Goal: Information Seeking & Learning: Understand process/instructions

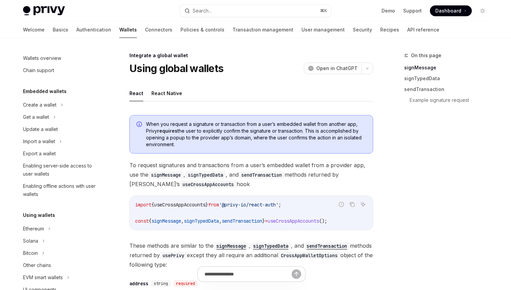
scroll to position [376, 0]
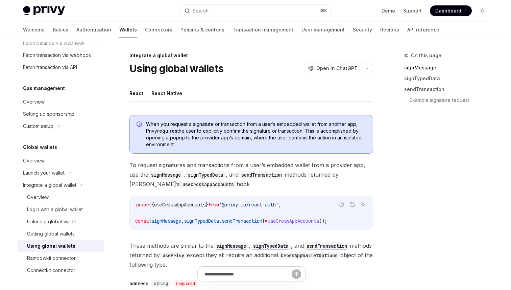
type textarea "*"
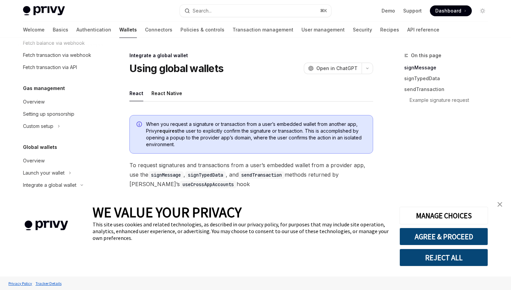
click at [504, 206] on link "close banner" at bounding box center [500, 204] width 14 height 14
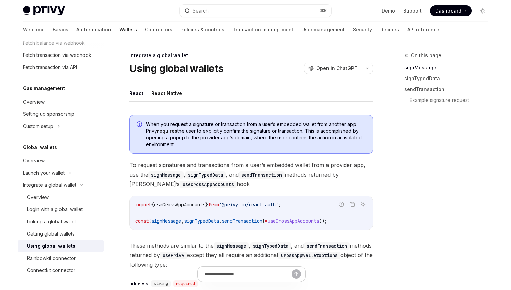
click at [444, 195] on div "On this page signMessage signTypedData sendTransaction Example signature request" at bounding box center [442, 170] width 103 height 238
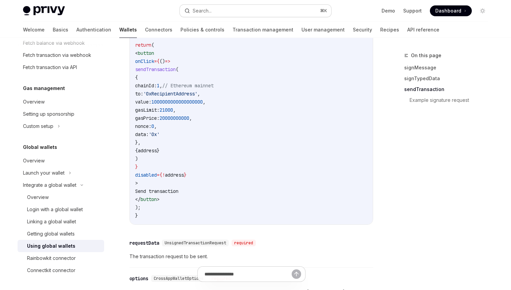
click at [219, 13] on button "Search... ⌘ K" at bounding box center [255, 11] width 151 height 12
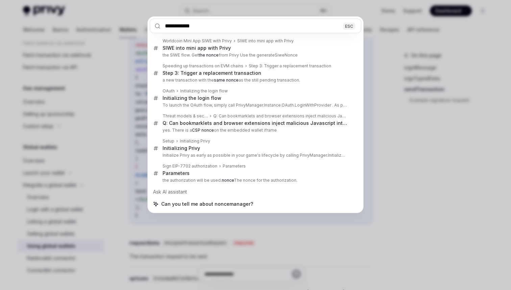
type input "**********"
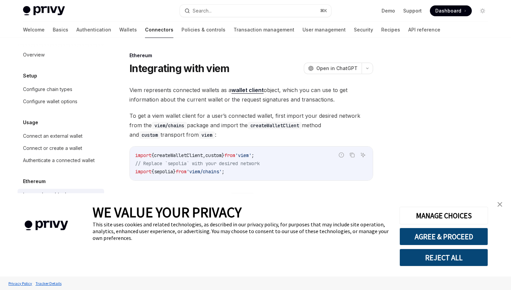
click at [503, 201] on link "close banner" at bounding box center [500, 204] width 14 height 14
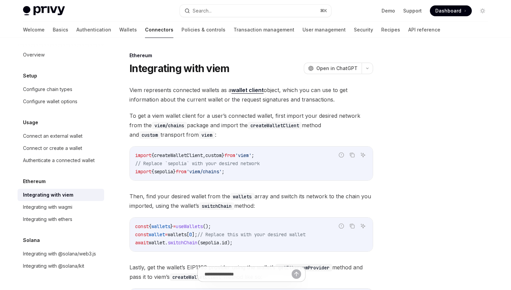
scroll to position [139, 0]
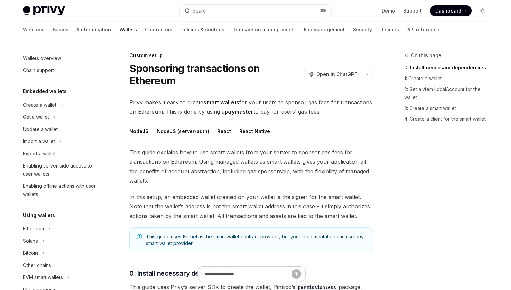
scroll to position [331, 0]
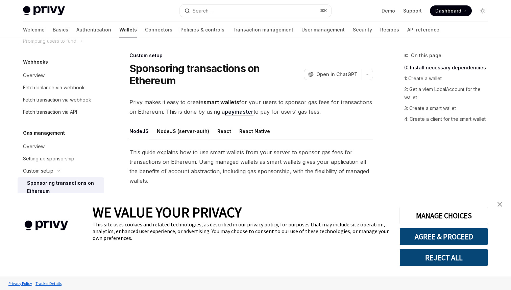
click at [178, 137] on button "NodeJS (server-auth)" at bounding box center [183, 131] width 52 height 16
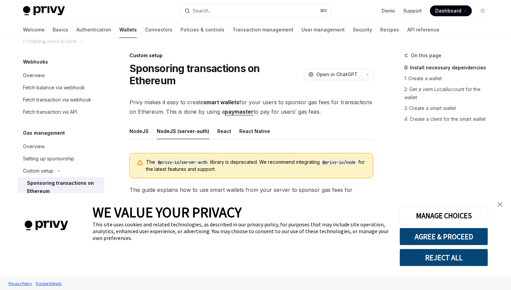
click at [501, 199] on link "close banner" at bounding box center [500, 204] width 14 height 14
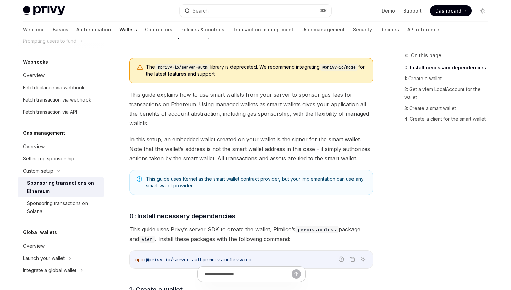
scroll to position [104, 0]
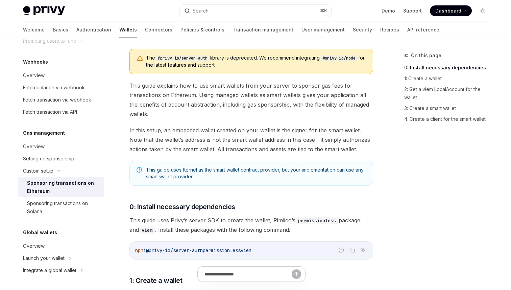
click at [254, 138] on span "In this setup, an embedded wallet created on your wallet is the signer for the …" at bounding box center [251, 139] width 244 height 28
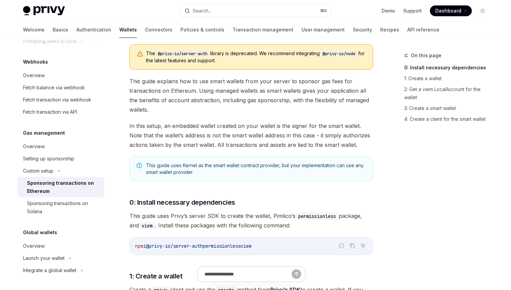
scroll to position [0, 0]
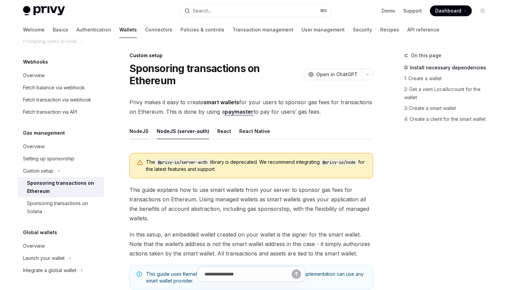
click at [140, 130] on button "NodeJS" at bounding box center [138, 131] width 19 height 16
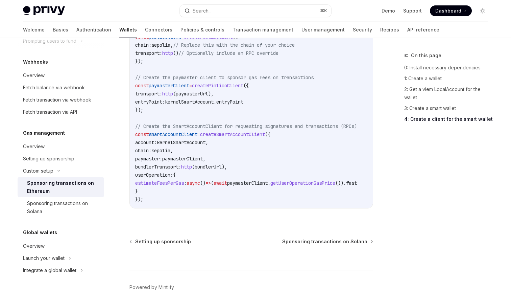
scroll to position [1028, 0]
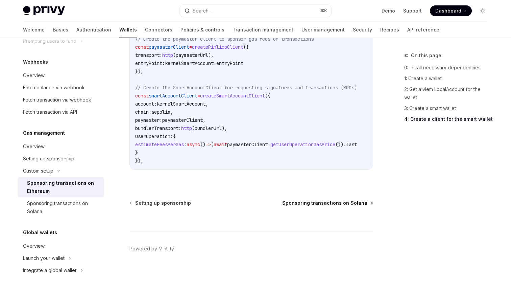
click at [317, 204] on span "Sponsoring transactions on Solana" at bounding box center [324, 202] width 85 height 7
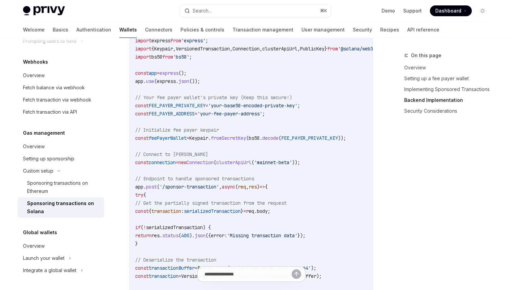
scroll to position [1052, 0]
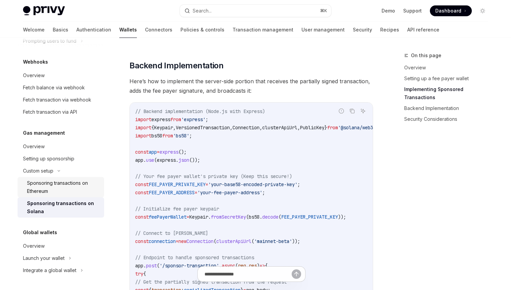
click at [57, 189] on div "Sponsoring transactions on Ethereum" at bounding box center [63, 187] width 73 height 16
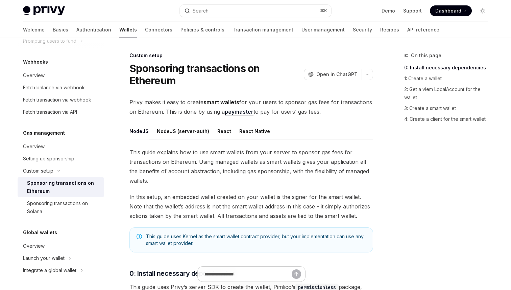
click at [184, 129] on button "NodeJS (server-auth)" at bounding box center [183, 131] width 52 height 16
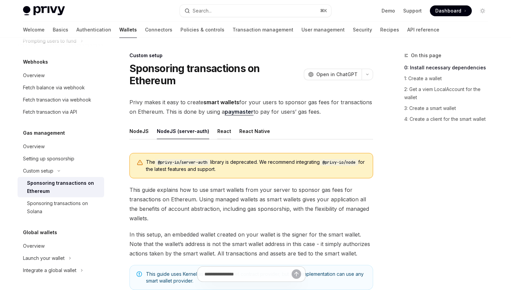
click at [222, 130] on button "React" at bounding box center [224, 131] width 14 height 16
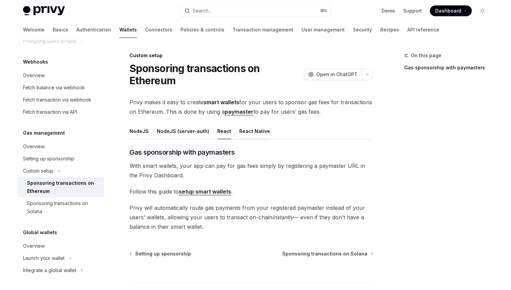
click at [242, 130] on button "React Native" at bounding box center [254, 131] width 31 height 16
click at [191, 135] on button "NodeJS (server-auth)" at bounding box center [183, 131] width 52 height 16
type textarea "*"
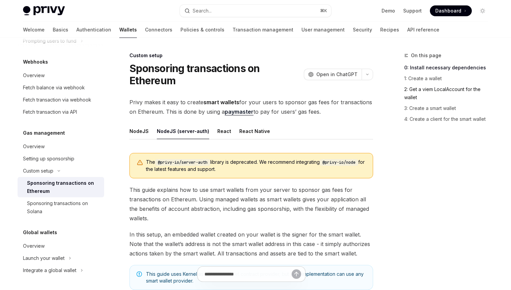
click at [442, 84] on link "2: Get a viem LocalAccount for the wallet" at bounding box center [448, 93] width 89 height 19
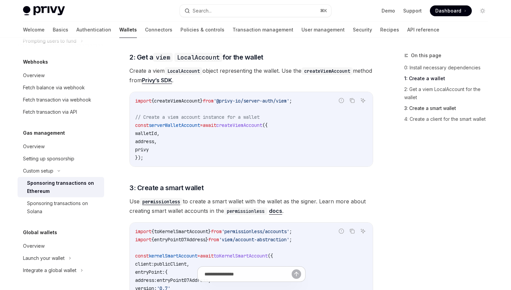
scroll to position [483, 0]
click at [423, 76] on link "1: Create a wallet" at bounding box center [448, 78] width 89 height 11
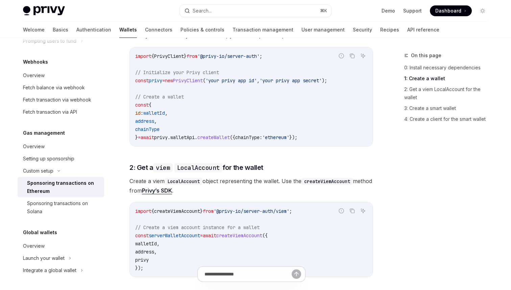
scroll to position [377, 0]
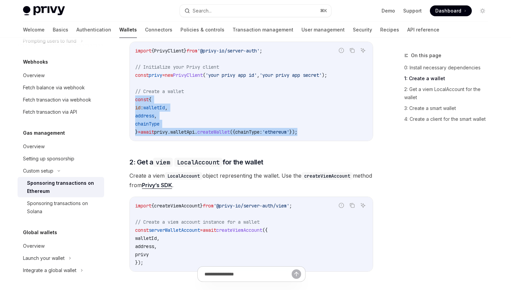
drag, startPoint x: 322, startPoint y: 134, endPoint x: 127, endPoint y: 99, distance: 198.2
click at [127, 99] on div "Custom setup Sponsoring transactions on Ethereum OpenAI Open in ChatGPT OpenAI …" at bounding box center [187, 256] width 373 height 1164
copy code "const { id : walletId , address , chainType } = await privy . walletApi . creat…"
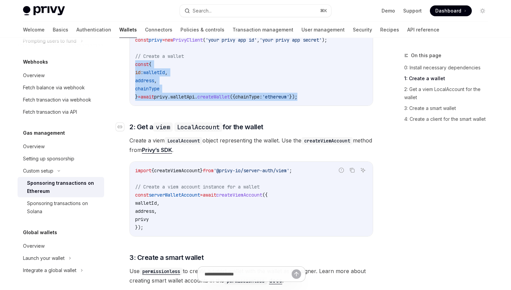
scroll to position [413, 0]
